Goal: Entertainment & Leisure: Consume media (video, audio)

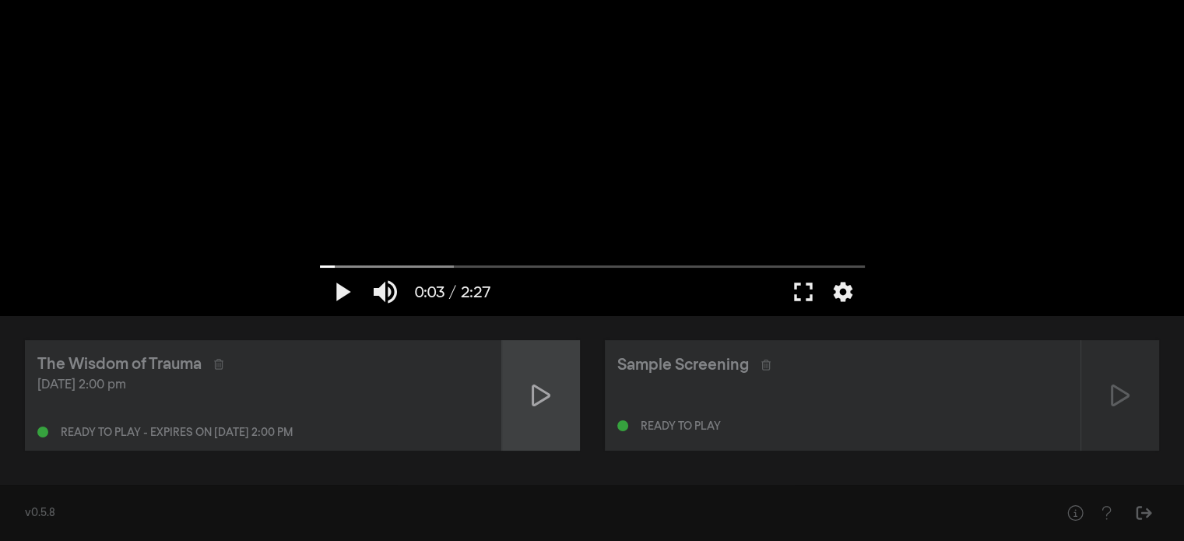
click at [532, 387] on icon at bounding box center [541, 396] width 19 height 22
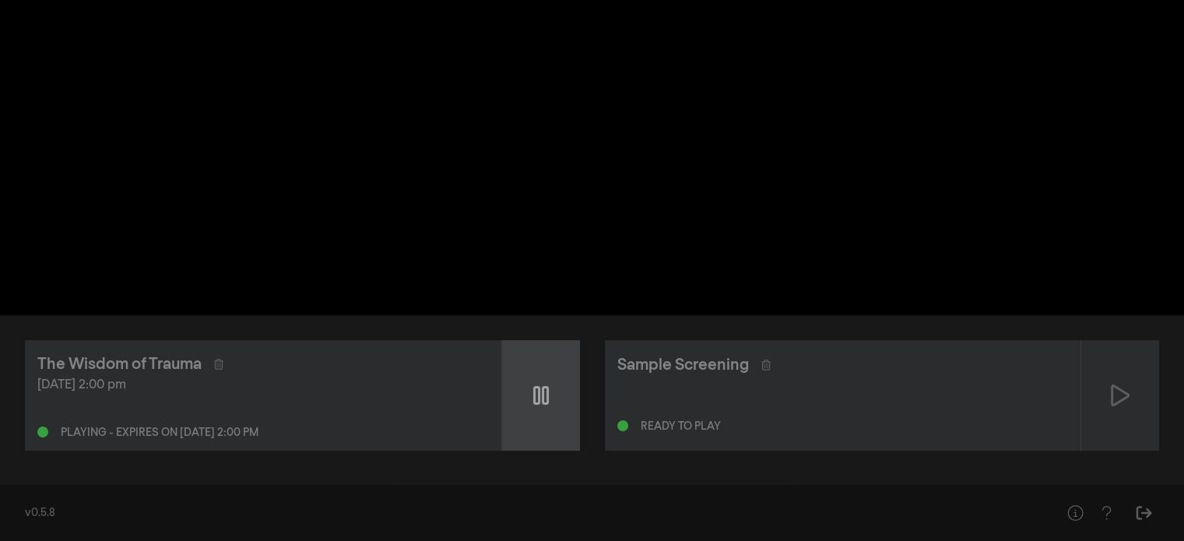
click at [533, 387] on icon at bounding box center [541, 395] width 16 height 25
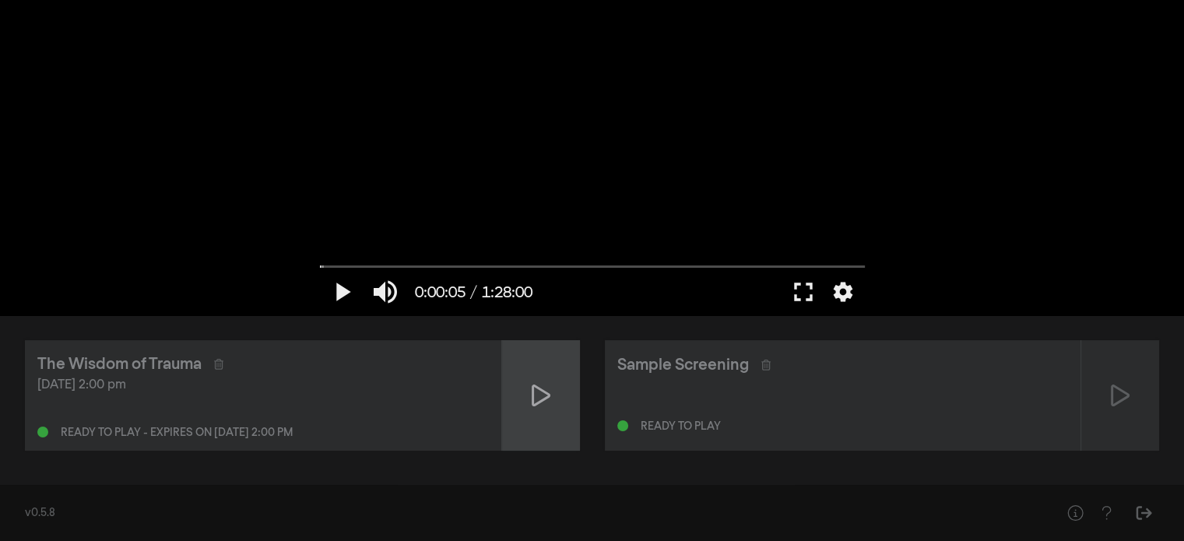
click at [532, 387] on icon at bounding box center [541, 396] width 19 height 22
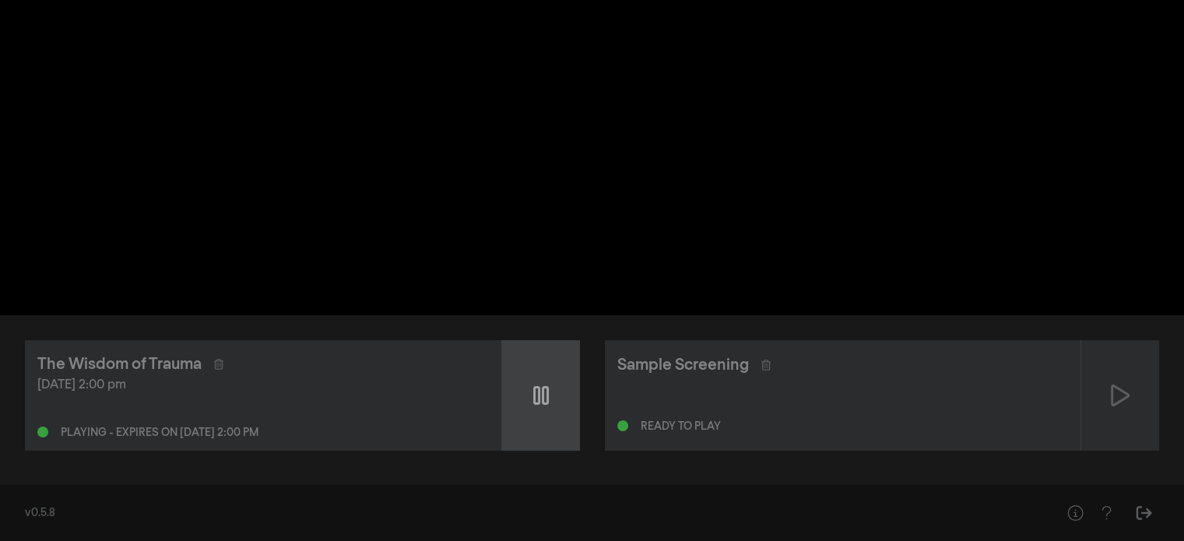
click at [543, 397] on icon at bounding box center [541, 395] width 16 height 19
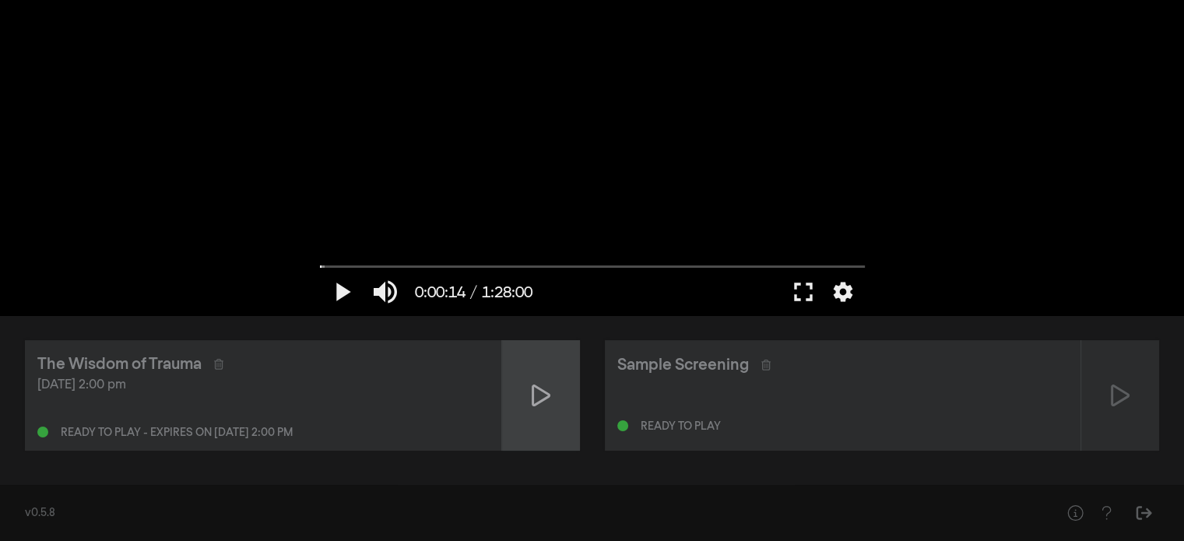
click at [535, 397] on icon at bounding box center [541, 395] width 19 height 25
click at [806, 286] on button "fullscreen" at bounding box center [803, 292] width 44 height 47
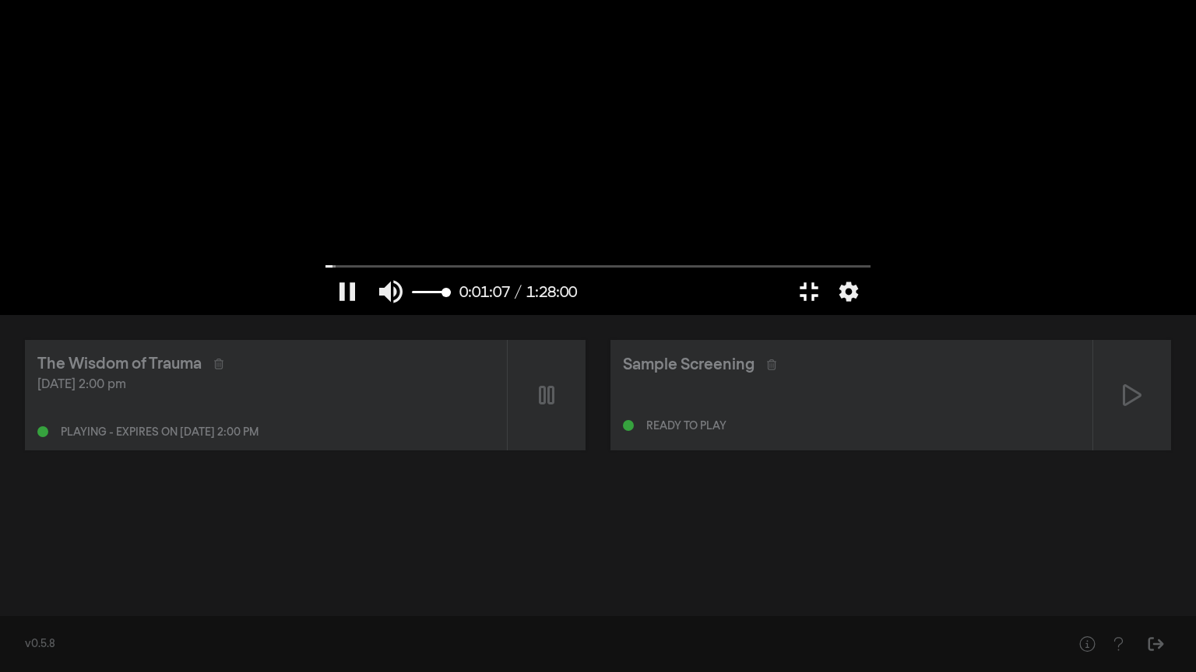
type input "67.775113"
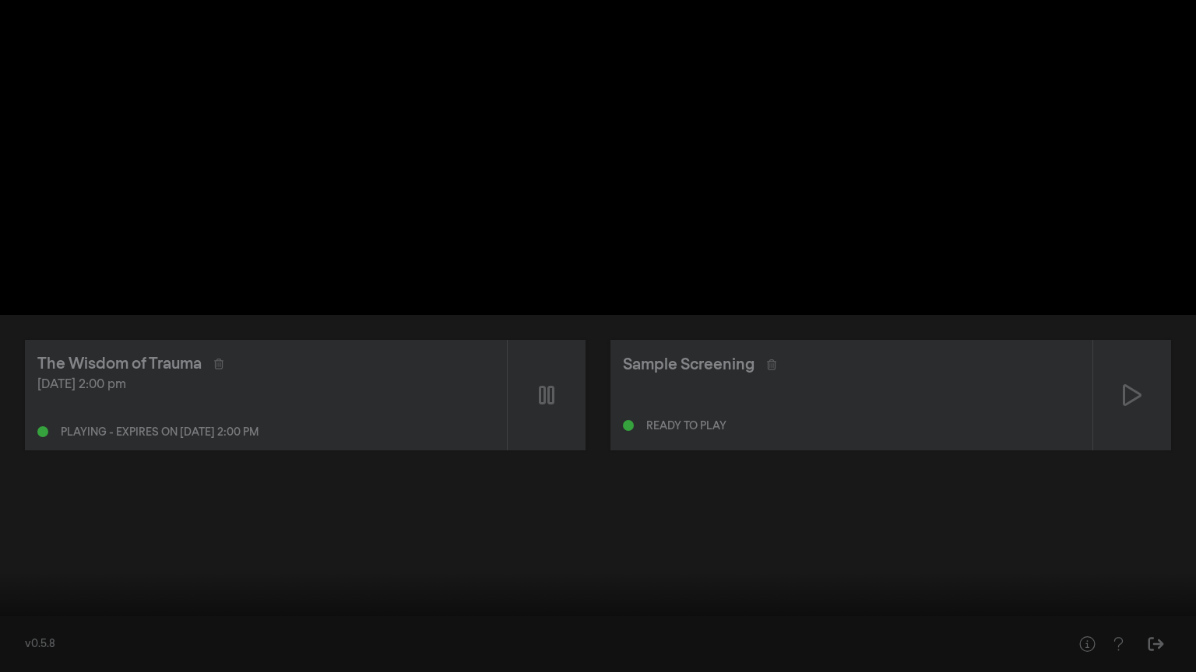
click at [1128, 540] on button "fullscreen_exit" at bounding box center [1126, 649] width 44 height 47
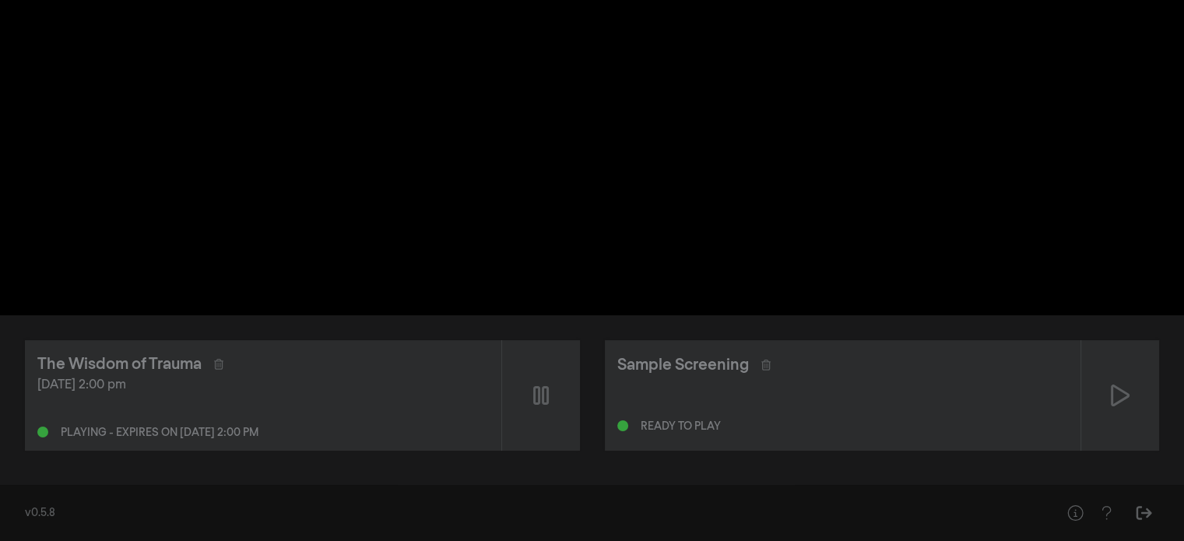
click at [805, 464] on div "The Wisdom of Trauma [DATE] 2:00 pm Playing - expires on [DATE] 2:00 pm Sample …" at bounding box center [592, 395] width 1184 height 160
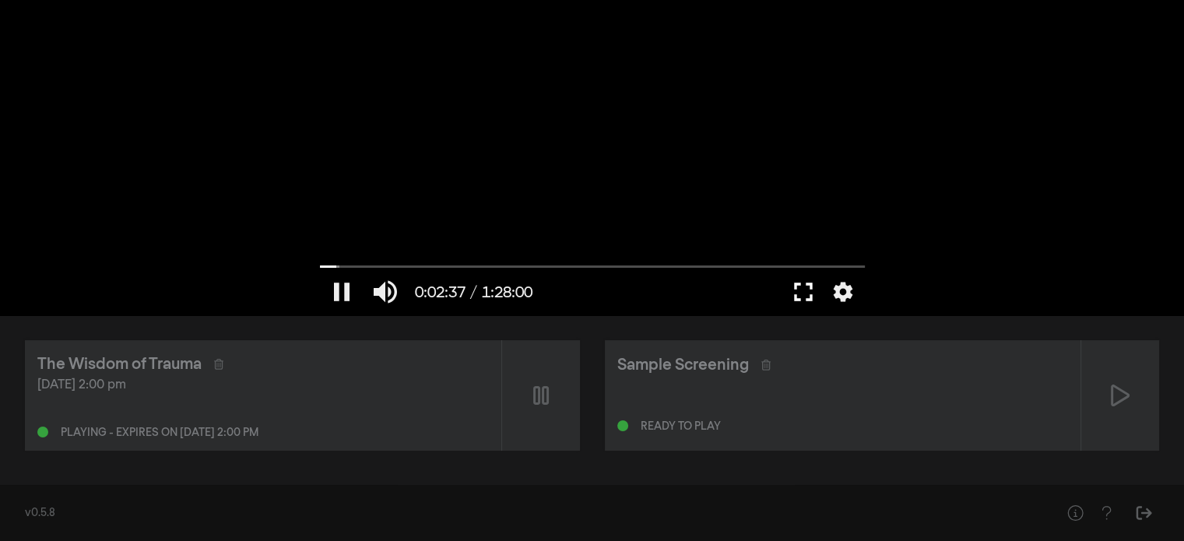
click at [795, 297] on button "fullscreen" at bounding box center [803, 292] width 44 height 47
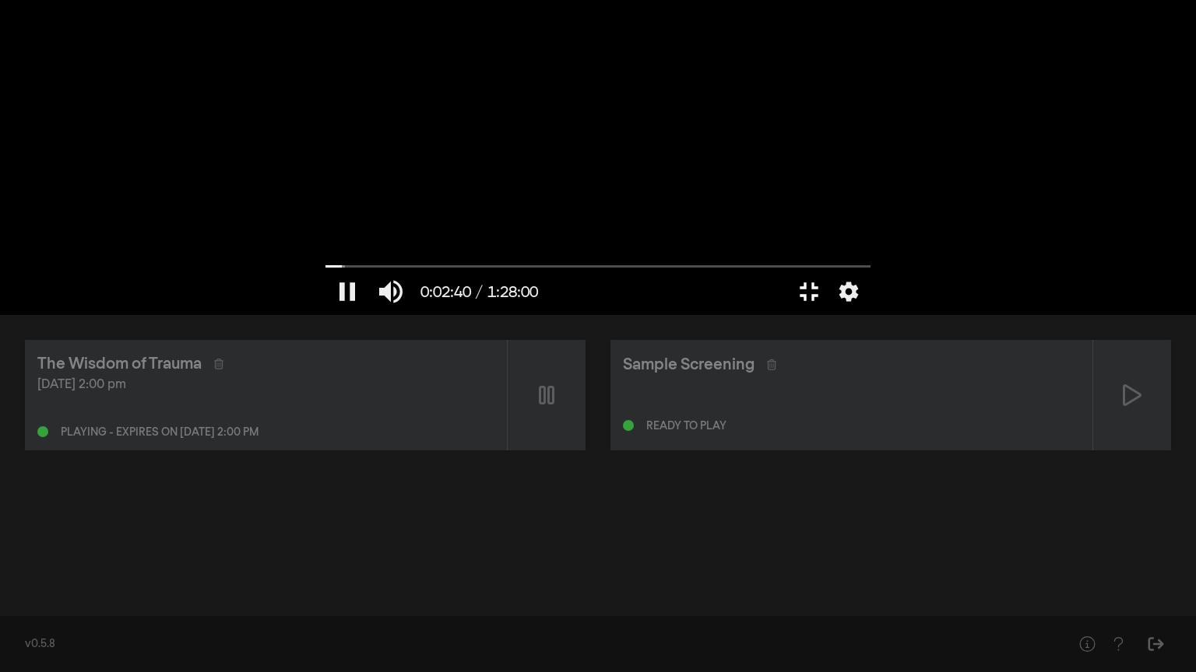
type input "160.236055"
